Goal: Transaction & Acquisition: Purchase product/service

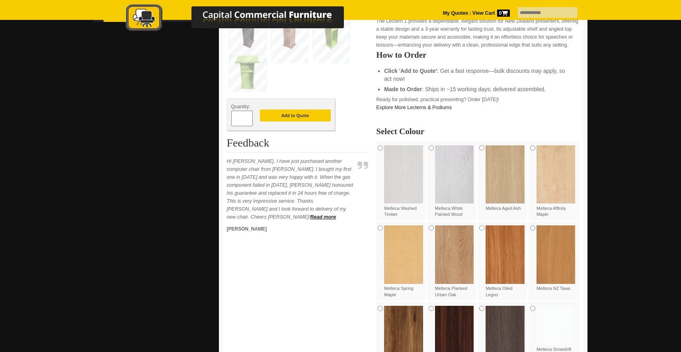
scroll to position [334, 0]
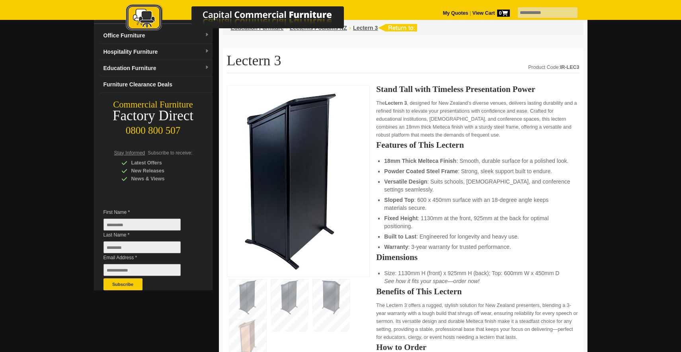
scroll to position [71, 0]
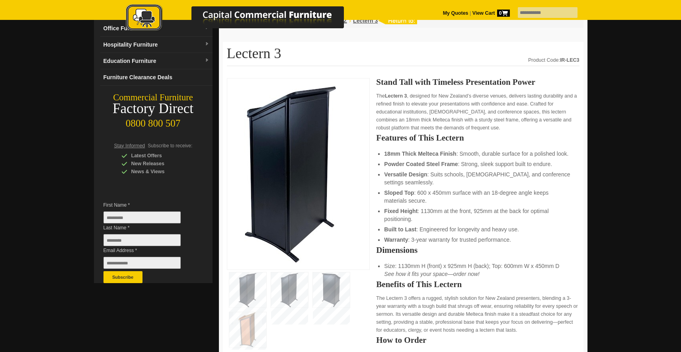
click at [290, 288] on img at bounding box center [289, 289] width 37 height 35
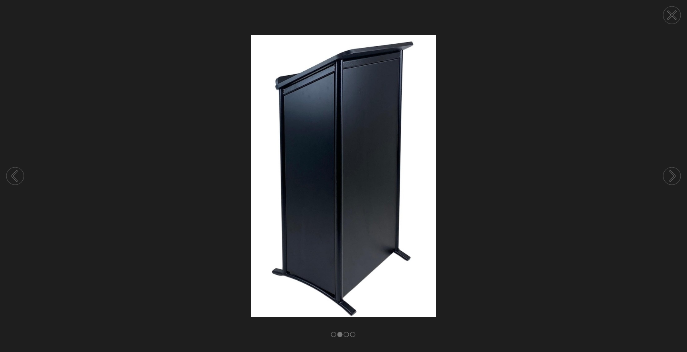
click at [347, 334] on rect at bounding box center [346, 334] width 5 height 5
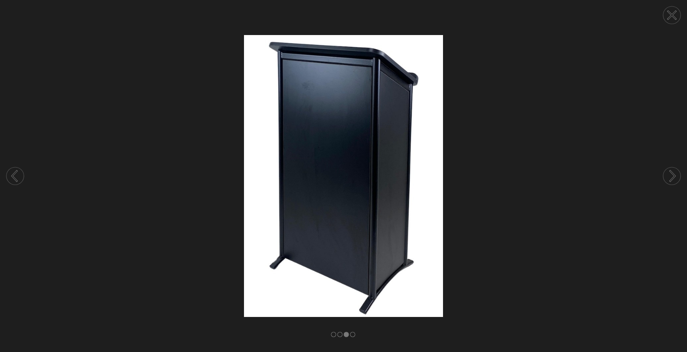
click at [349, 333] on div at bounding box center [343, 176] width 687 height 352
drag, startPoint x: 673, startPoint y: 19, endPoint x: 667, endPoint y: 21, distance: 5.9
click at [673, 19] on circle at bounding box center [672, 15] width 18 height 18
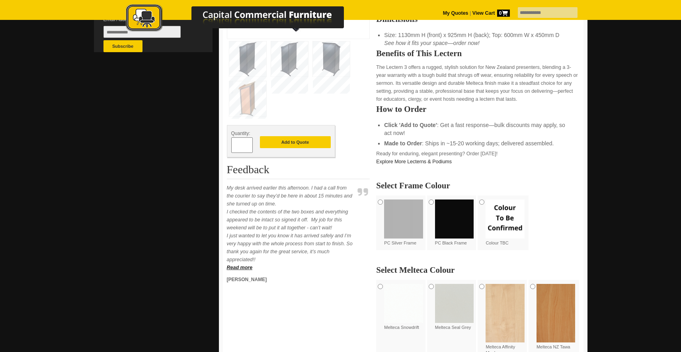
scroll to position [311, 0]
